Goal: Transaction & Acquisition: Book appointment/travel/reservation

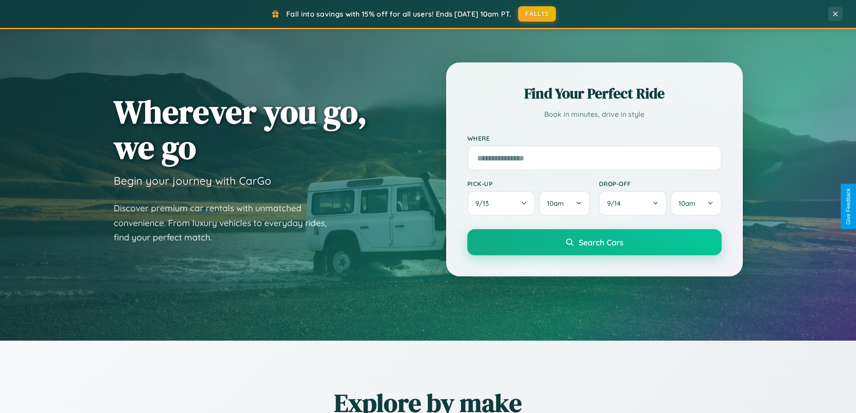
scroll to position [618, 0]
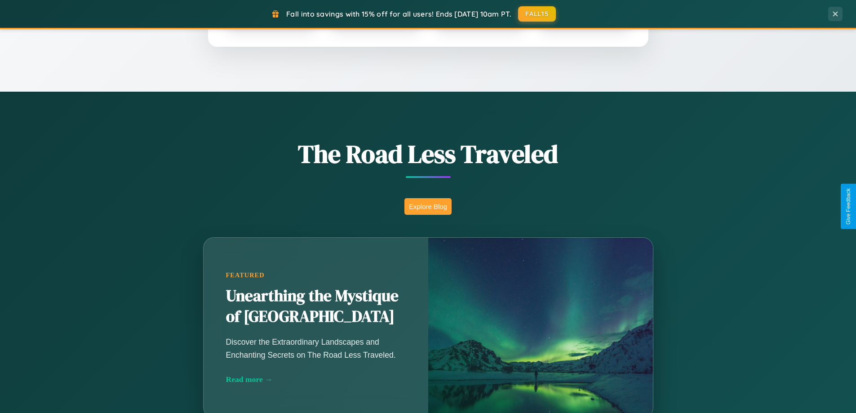
click at [428, 206] on button "Explore Blog" at bounding box center [428, 206] width 47 height 17
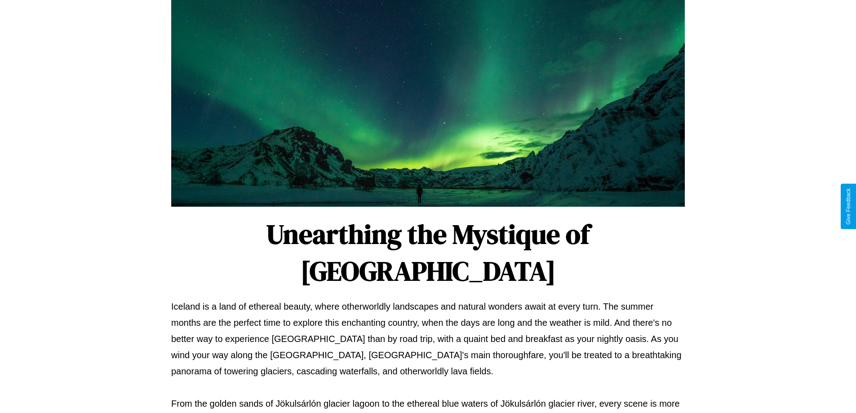
scroll to position [291, 0]
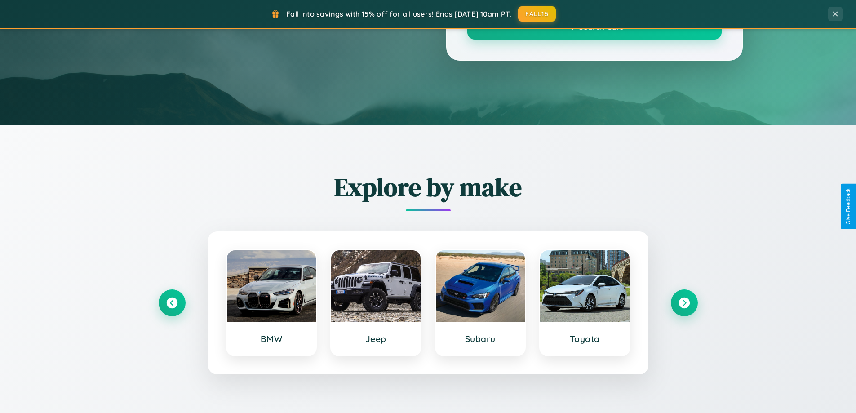
scroll to position [618, 0]
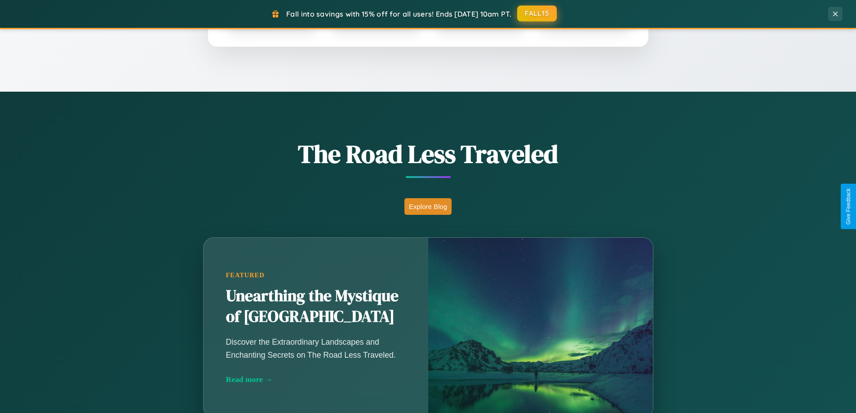
click at [538, 14] on button "FALL15" at bounding box center [537, 13] width 40 height 16
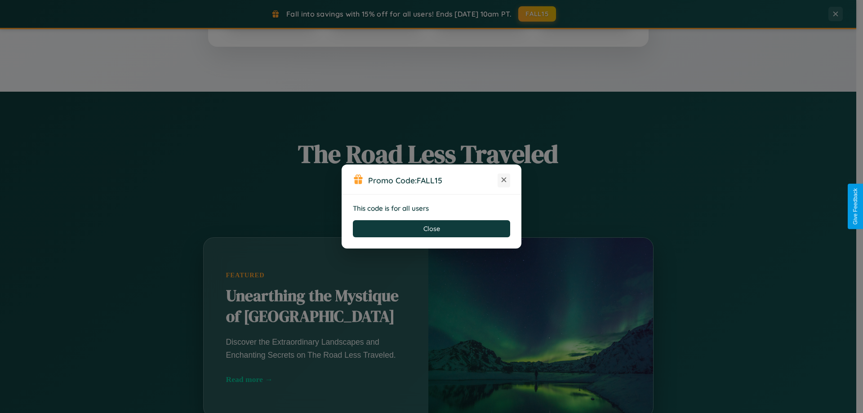
click at [504, 180] on icon at bounding box center [503, 179] width 9 height 9
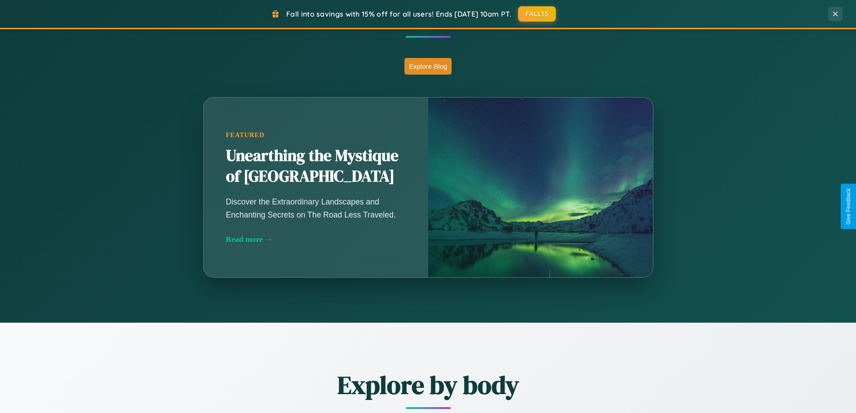
scroll to position [1444, 0]
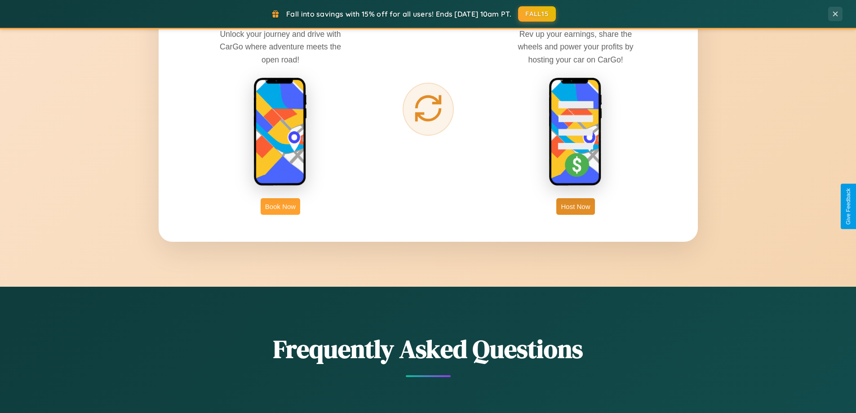
click at [280, 206] on button "Book Now" at bounding box center [281, 206] width 40 height 17
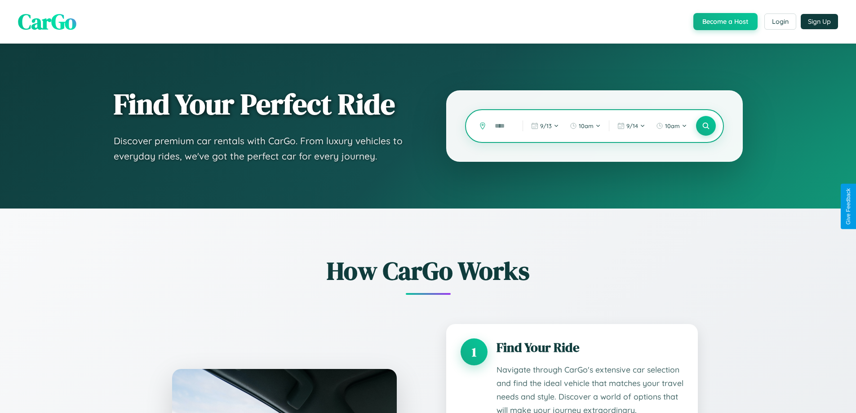
click at [502, 126] on input "text" at bounding box center [501, 126] width 23 height 16
type input "*****"
click at [706, 126] on icon at bounding box center [706, 126] width 9 height 9
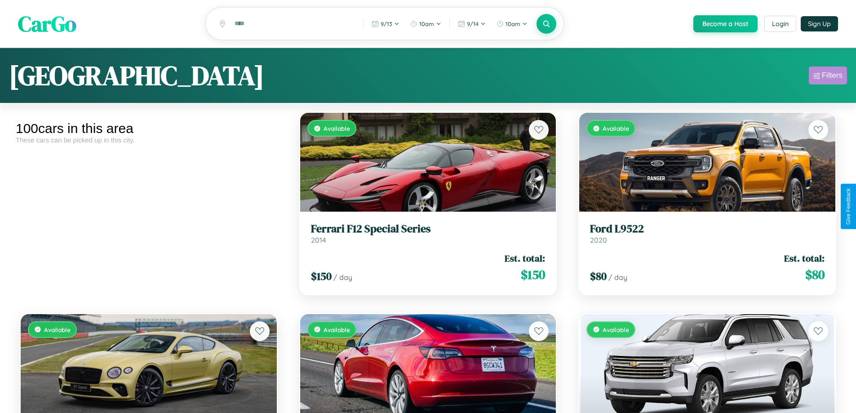
click at [828, 77] on div "Filters" at bounding box center [832, 75] width 21 height 9
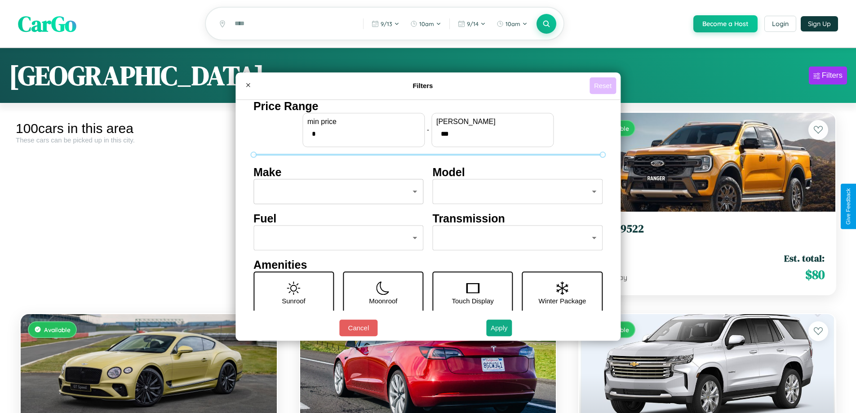
click at [604, 85] on button "Reset" at bounding box center [603, 85] width 27 height 17
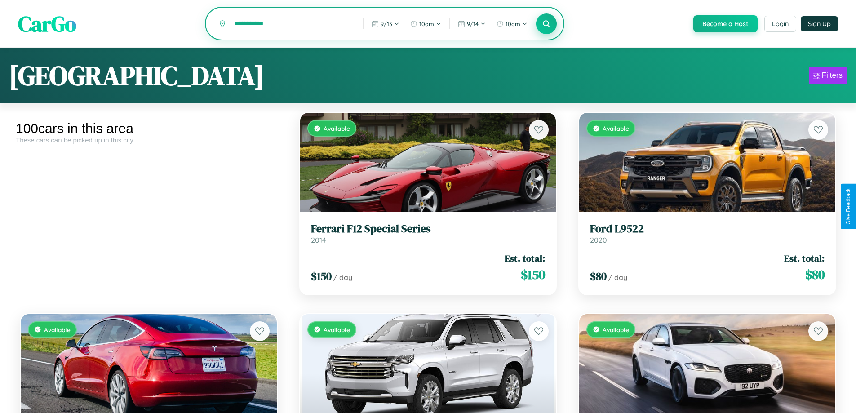
type input "**********"
click at [546, 24] on icon at bounding box center [547, 23] width 9 height 9
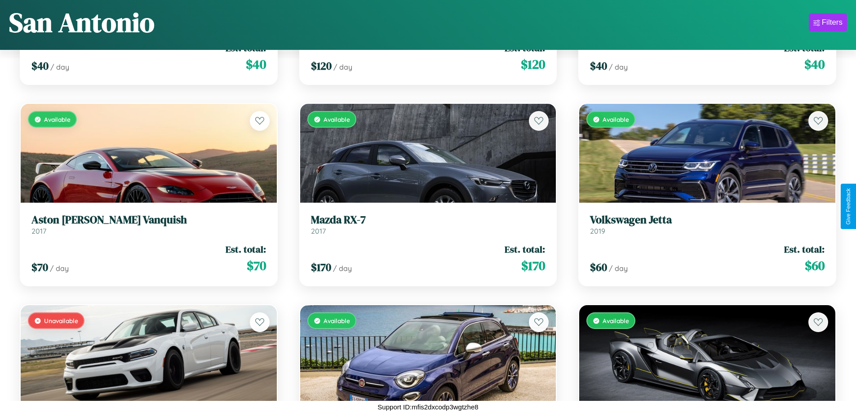
scroll to position [4756, 0]
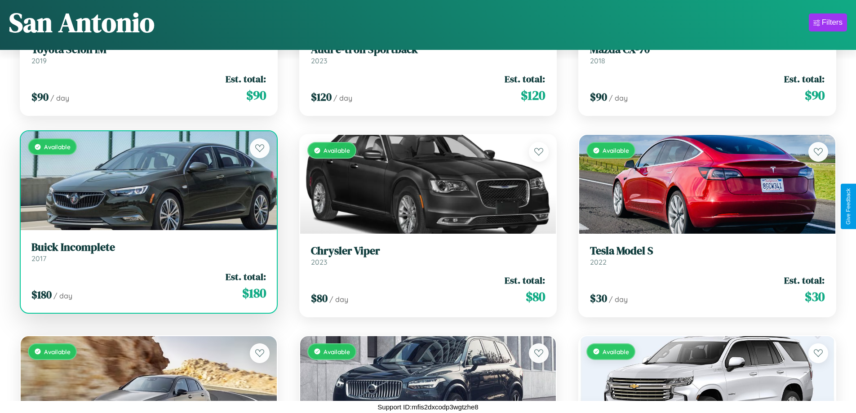
click at [147, 252] on h3 "Buick Incomplete" at bounding box center [148, 247] width 235 height 13
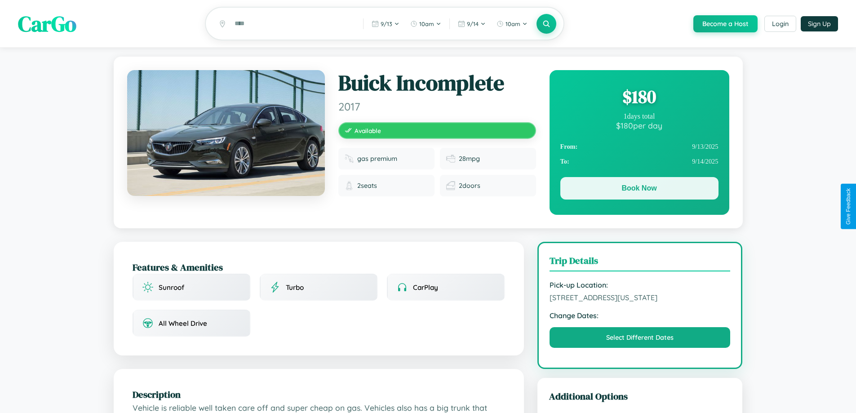
click at [639, 190] on button "Book Now" at bounding box center [640, 188] width 158 height 22
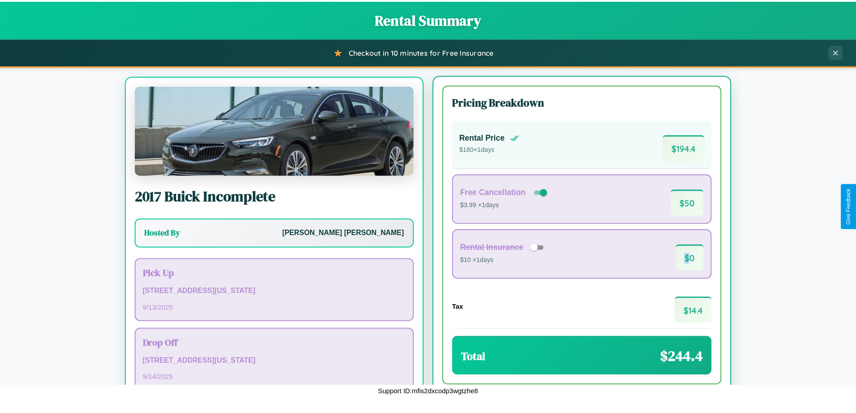
scroll to position [42, 0]
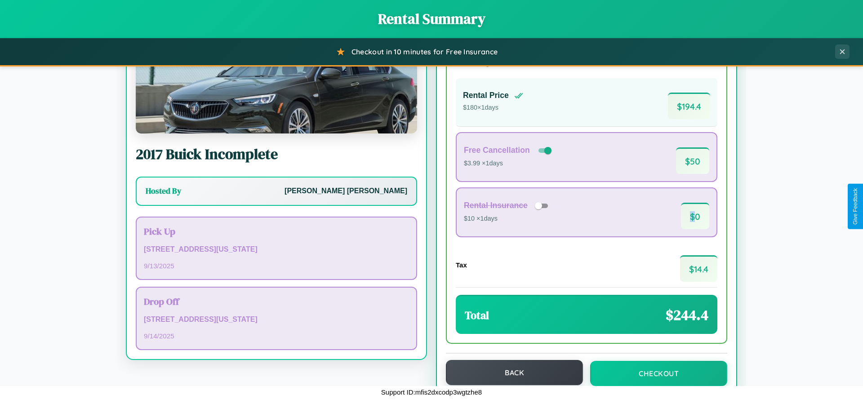
click at [510, 373] on button "Back" at bounding box center [514, 372] width 137 height 25
